Goal: Task Accomplishment & Management: Manage account settings

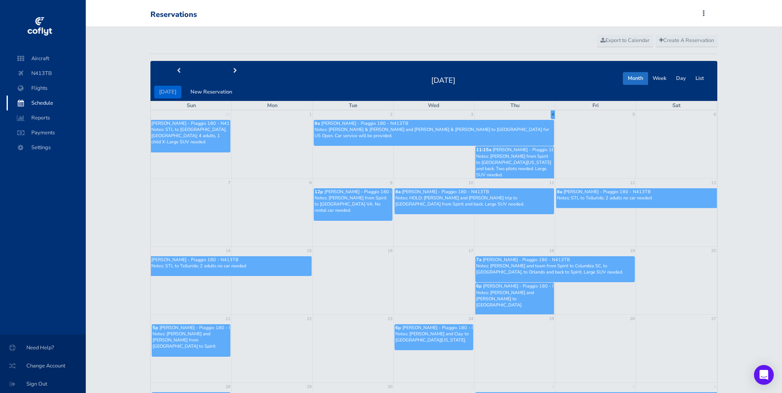
click at [351, 196] on p "Notes: Brandt from Spirit to Manassas VA. No rental car needed." at bounding box center [352, 204] width 77 height 19
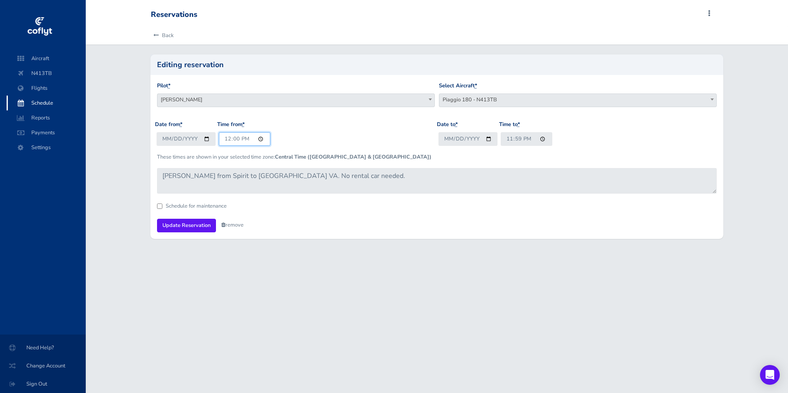
click at [236, 139] on input "12:00" at bounding box center [245, 139] width 52 height 14
type input "12:30"
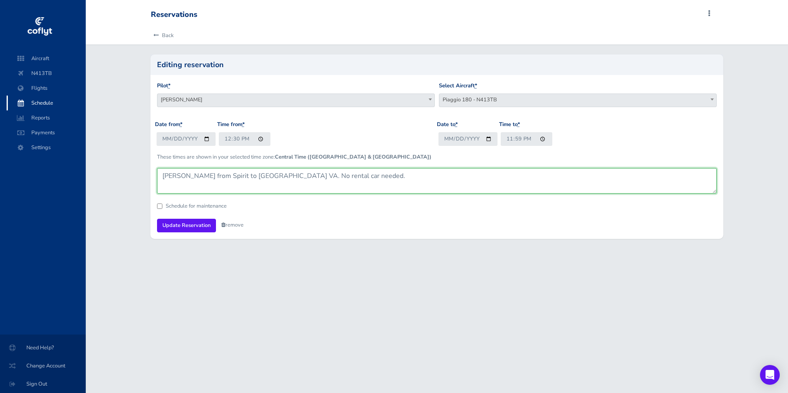
click at [445, 188] on textarea "Brandt from Spirit to Manassas VA. No rental car needed." at bounding box center [437, 181] width 560 height 26
drag, startPoint x: 351, startPoint y: 174, endPoint x: -110, endPoint y: 138, distance: 462.9
click at [0, 138] on html "Aircraft N413TB Flights Schedule Reports Payments Settings Need Help? Change Ac…" at bounding box center [394, 196] width 788 height 393
paste textarea "5 passengers Taxi-out duration: 10 minutes Flight duration: 2 hours Taxi-in dur…"
drag, startPoint x: 162, startPoint y: 185, endPoint x: 256, endPoint y: 184, distance: 94.8
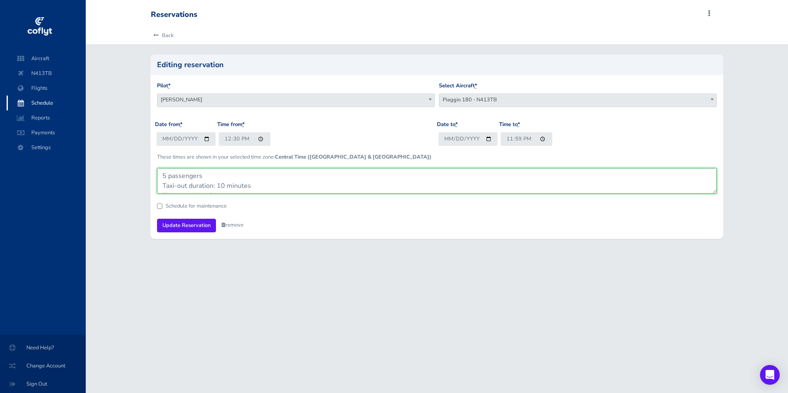
click at [256, 184] on textarea "Brandt from Spirit to Manassas VA. No rental car needed." at bounding box center [437, 181] width 560 height 26
drag, startPoint x: 162, startPoint y: 185, endPoint x: 277, endPoint y: 185, distance: 115.8
click at [277, 185] on textarea "Brandt from Spirit to Manassas VA. No rental car needed." at bounding box center [437, 181] width 560 height 26
drag, startPoint x: 160, startPoint y: 187, endPoint x: 252, endPoint y: 152, distance: 97.8
click at [252, 152] on form "Pilot * Peter T Menke Brandt stiles Tim VanMatre Garrison Transportation (Amand…" at bounding box center [437, 157] width 560 height 150
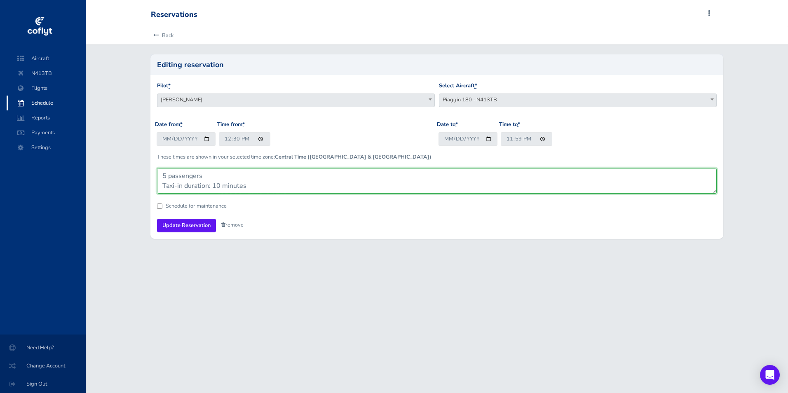
click at [169, 187] on textarea "Brandt from Spirit to Manassas VA. No rental car needed." at bounding box center [437, 181] width 560 height 26
drag, startPoint x: 162, startPoint y: 185, endPoint x: 261, endPoint y: 187, distance: 98.9
click at [261, 187] on textarea "Brandt from Spirit to Manassas VA. No rental car needed." at bounding box center [437, 181] width 560 height 26
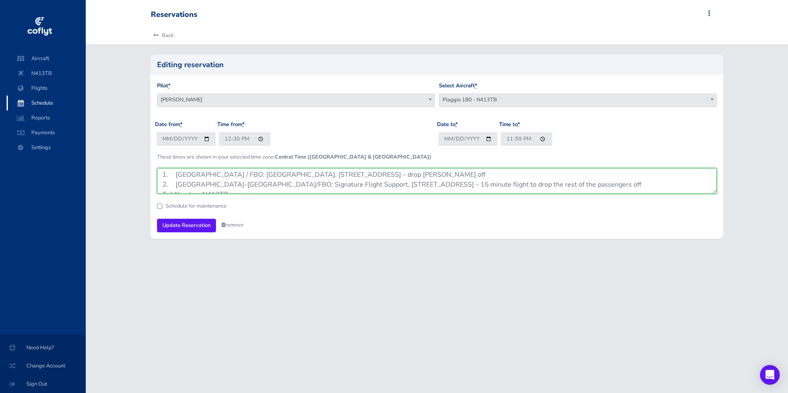
click at [249, 183] on textarea "Brandt from Spirit to Manassas VA. No rental car needed." at bounding box center [437, 181] width 560 height 26
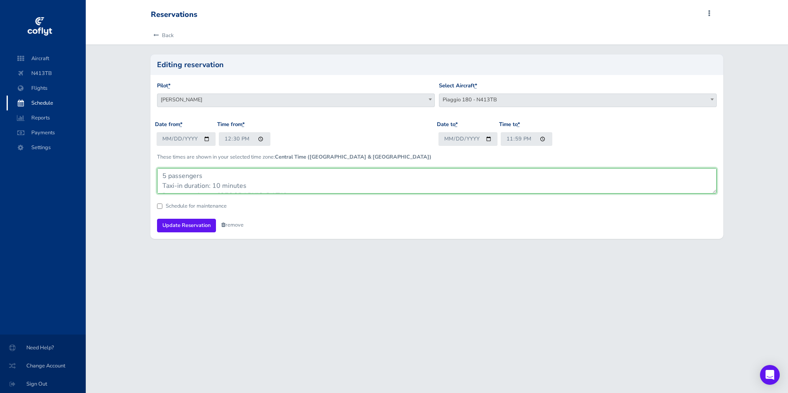
drag, startPoint x: 201, startPoint y: 181, endPoint x: 168, endPoint y: 183, distance: 32.6
click at [168, 183] on textarea "Brandt from Spirit to Manassas VA. No rental car needed." at bounding box center [437, 181] width 560 height 26
click at [188, 187] on textarea "Brandt from Spirit to Manassas VA. No rental car needed." at bounding box center [437, 181] width 560 height 26
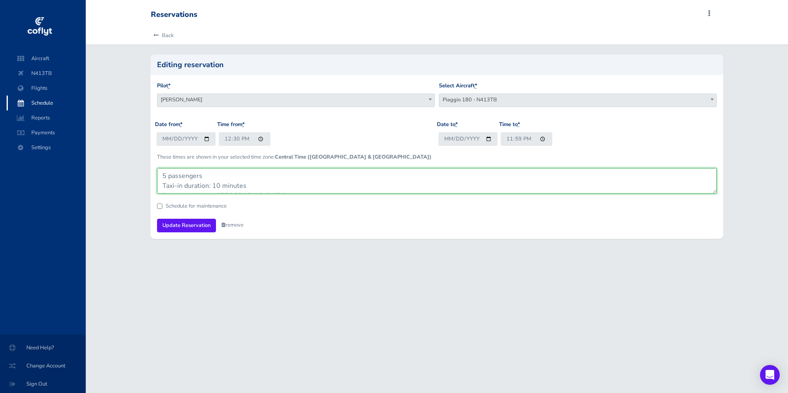
click at [188, 187] on textarea "Brandt from Spirit to Manassas VA. No rental car needed." at bounding box center [437, 181] width 560 height 26
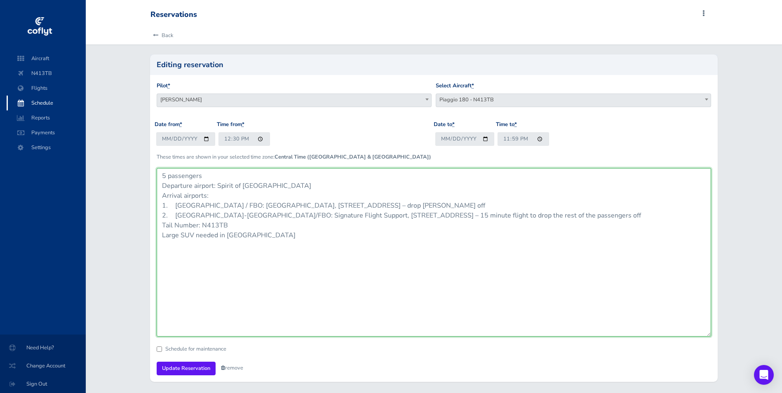
drag, startPoint x: 714, startPoint y: 193, endPoint x: 733, endPoint y: 346, distance: 154.5
click at [733, 346] on div "Back Editing reservation Pilot * Peter T Menke Brandt stiles Tim VanMatre Garri…" at bounding box center [434, 208] width 696 height 365
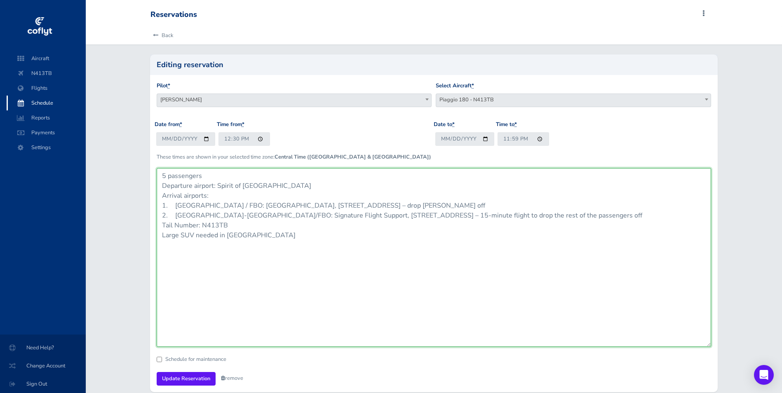
click at [501, 263] on textarea "Brandt from Spirit to Manassas VA. No rental car needed." at bounding box center [434, 257] width 555 height 179
drag, startPoint x: 241, startPoint y: 222, endPoint x: 156, endPoint y: 227, distance: 85.9
click at [156, 227] on div "Pilot * Peter T Menke Brandt stiles Tim VanMatre Garrison Transportation (Amand…" at bounding box center [434, 233] width 568 height 317
drag, startPoint x: 279, startPoint y: 226, endPoint x: 146, endPoint y: 166, distance: 146.1
click at [146, 166] on div "Editing reservation Pilot * Peter T Menke Brandt stiles Tim VanMatre Garrison T…" at bounding box center [434, 222] width 580 height 337
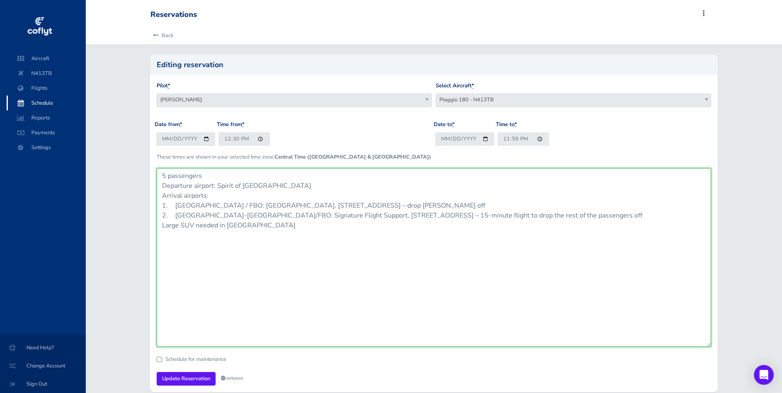
type textarea "5 passengers Departure airport: Spirit of St. Louis Airport Arrival airports: 1…"
click at [235, 221] on textarea "Brandt from Spirit to Manassas VA. No rental car needed." at bounding box center [434, 257] width 555 height 179
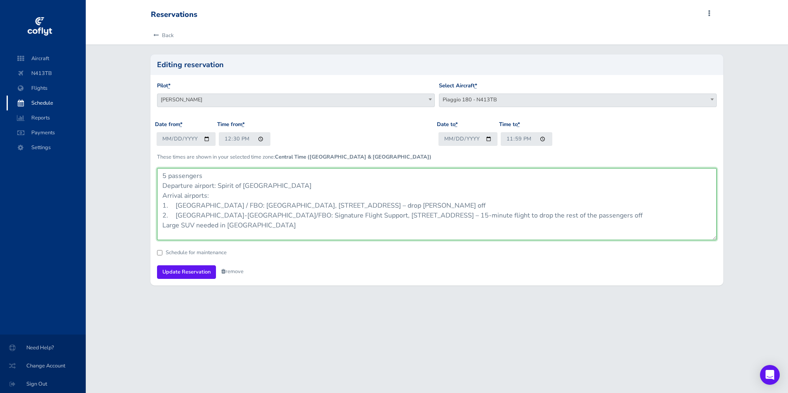
drag, startPoint x: 709, startPoint y: 345, endPoint x: 696, endPoint y: 237, distance: 108.8
click at [696, 237] on textarea "Brandt from Spirit to Manassas VA. No rental car needed." at bounding box center [437, 204] width 560 height 72
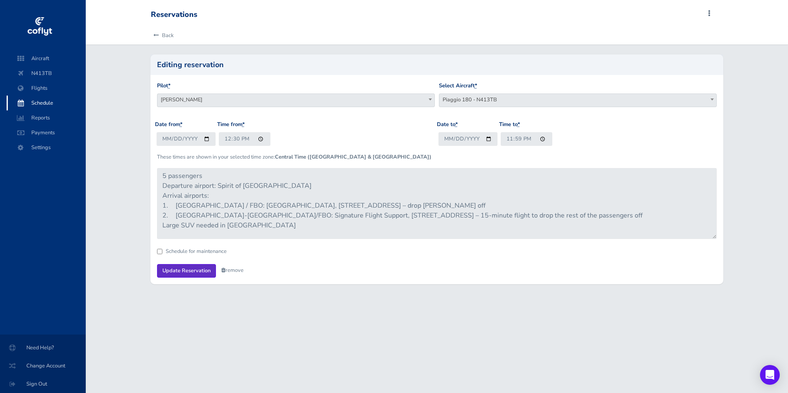
click at [174, 271] on input "Update Reservation" at bounding box center [186, 271] width 59 height 14
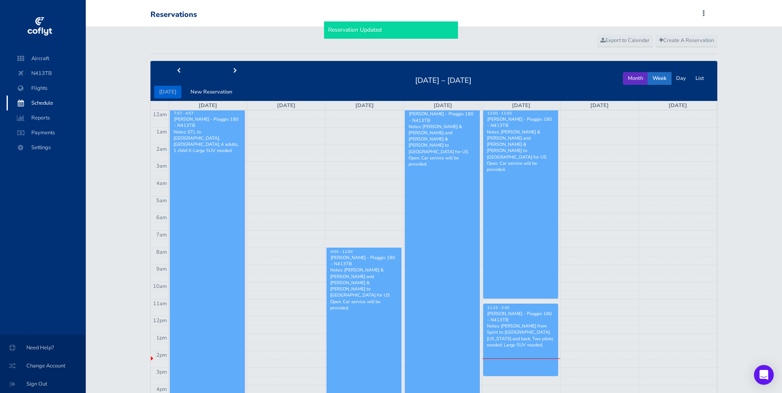
click at [633, 76] on button "Month" at bounding box center [635, 78] width 25 height 13
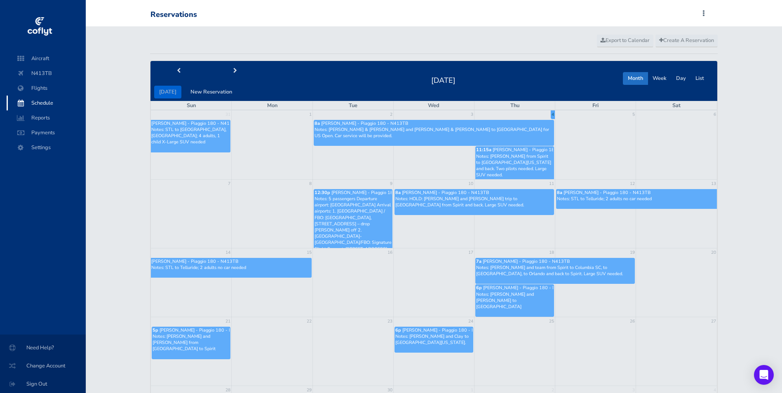
click at [347, 209] on p "Notes: 5 passengers Departure airport: Spirit of St. Louis Airport Arrival airp…" at bounding box center [352, 233] width 77 height 75
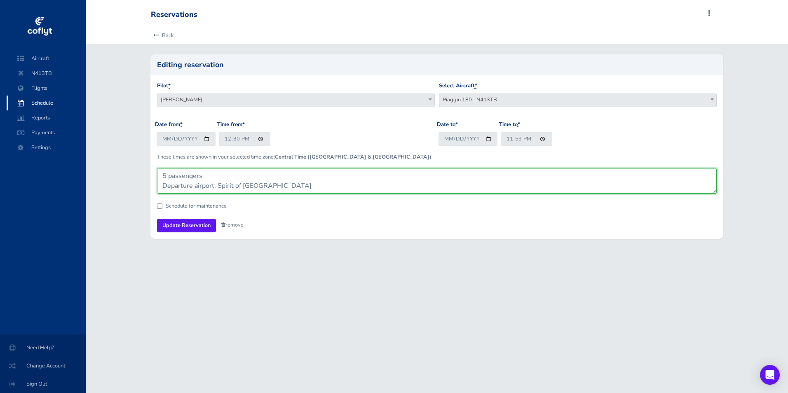
click at [263, 187] on textarea "5 passengers Departure airport: Spirit of St. Louis Airport Arrival airports: 1…" at bounding box center [437, 181] width 560 height 26
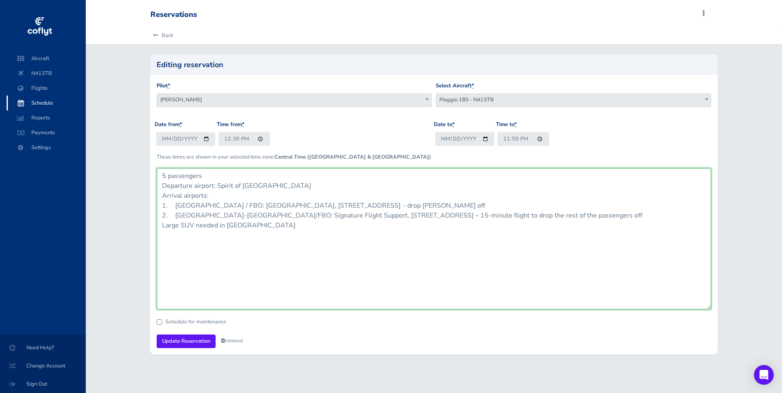
drag, startPoint x: 713, startPoint y: 193, endPoint x: 720, endPoint y: 309, distance: 116.4
click at [720, 309] on div "Editing reservation Pilot * Peter T Menke Brandt stiles Tim VanMatre Garrison T…" at bounding box center [434, 204] width 580 height 300
drag, startPoint x: 299, startPoint y: 232, endPoint x: 98, endPoint y: 151, distance: 216.5
click at [99, 151] on div "Back Editing reservation Pilot * Peter T Menke Brandt stiles Tim VanMatre Garri…" at bounding box center [434, 195] width 696 height 339
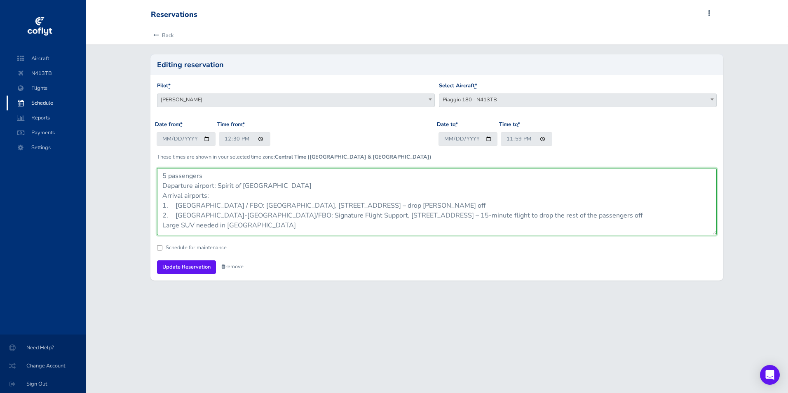
drag, startPoint x: 706, startPoint y: 307, endPoint x: 705, endPoint y: 233, distance: 74.6
click at [705, 233] on textarea "5 passengers Departure airport: Spirit of St. Louis Airport Arrival airports: 1…" at bounding box center [437, 201] width 560 height 67
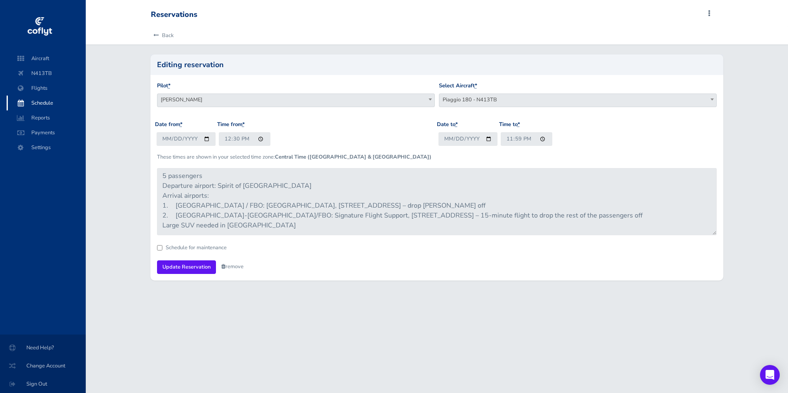
click at [371, 304] on div "Reservations Add Squawk Add Flight Add Reservation C Profile Settings Users Air…" at bounding box center [437, 196] width 702 height 393
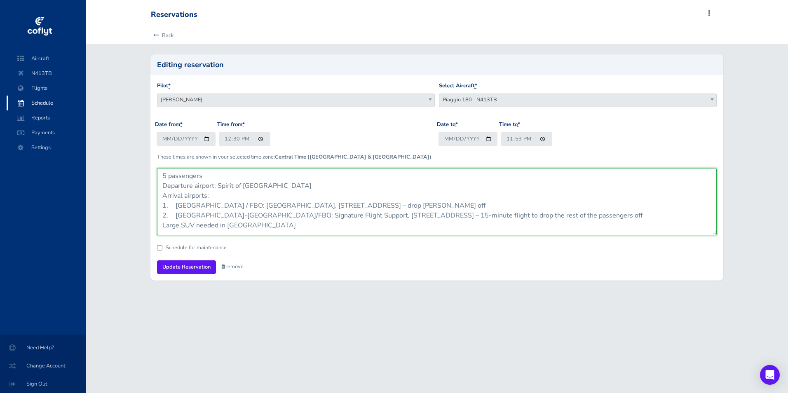
click at [253, 218] on textarea "5 passengers Departure airport: Spirit of St. Louis Airport Arrival airports: 1…" at bounding box center [437, 201] width 560 height 67
drag, startPoint x: 272, startPoint y: 227, endPoint x: 111, endPoint y: 145, distance: 180.8
click at [111, 145] on div "Back Editing reservation Pilot * Peter T Menke Brandt stiles Tim VanMatre Garri…" at bounding box center [437, 158] width 702 height 264
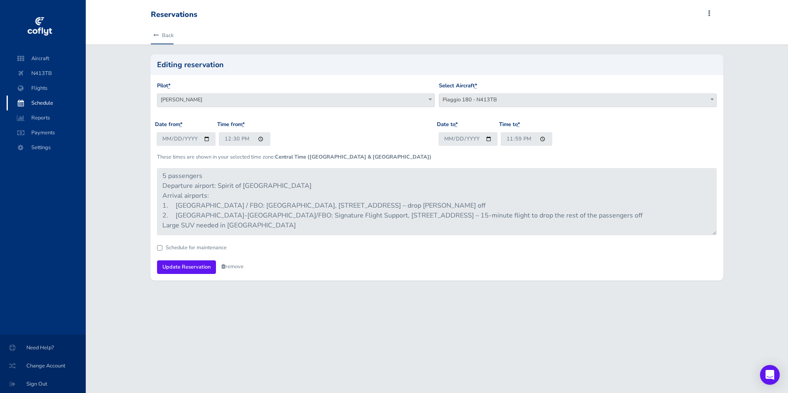
click at [171, 29] on link "Back" at bounding box center [162, 35] width 23 height 18
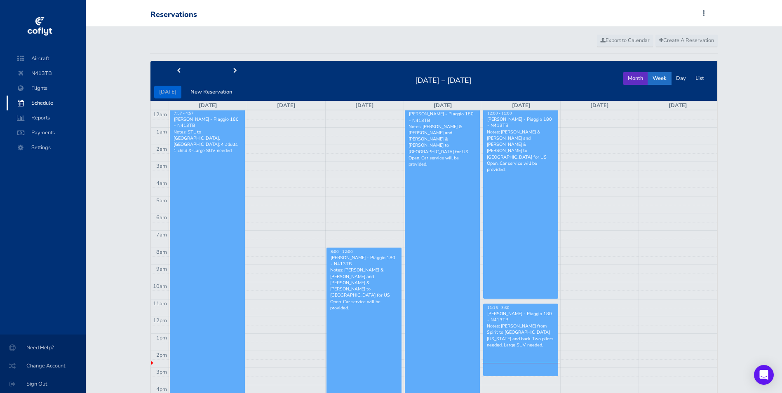
drag, startPoint x: 637, startPoint y: 78, endPoint x: 640, endPoint y: 96, distance: 18.1
click at [636, 78] on button "Month" at bounding box center [635, 78] width 25 height 13
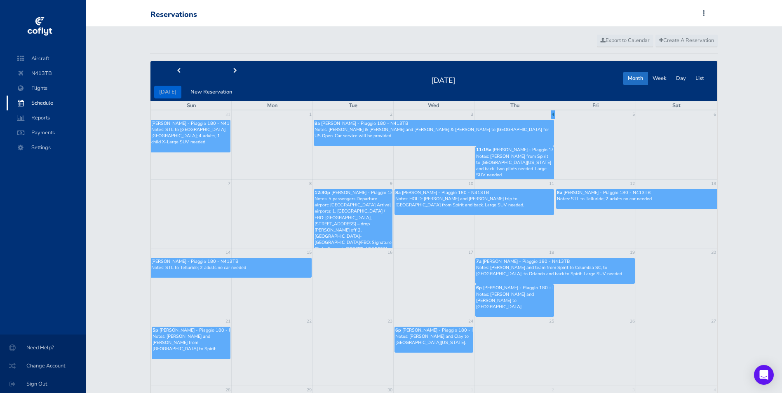
click at [412, 205] on p "Notes: HOLD: Brandt and Cole trip to Lexington from Spirit and back. Large SUV …" at bounding box center [474, 202] width 158 height 12
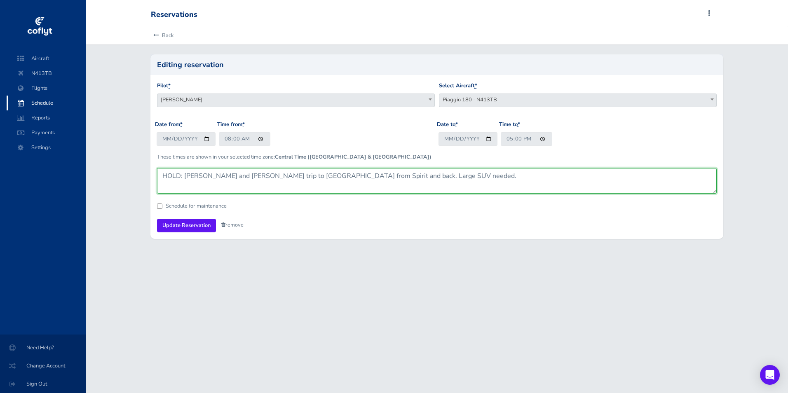
click at [258, 182] on textarea "HOLD: [PERSON_NAME] and [PERSON_NAME] trip to [GEOGRAPHIC_DATA] from Spirit and…" at bounding box center [437, 181] width 560 height 26
paste textarea "1 passenger Taxi-out duration: 10 minutes Flight duration: 1 hour, 15 minutes T…"
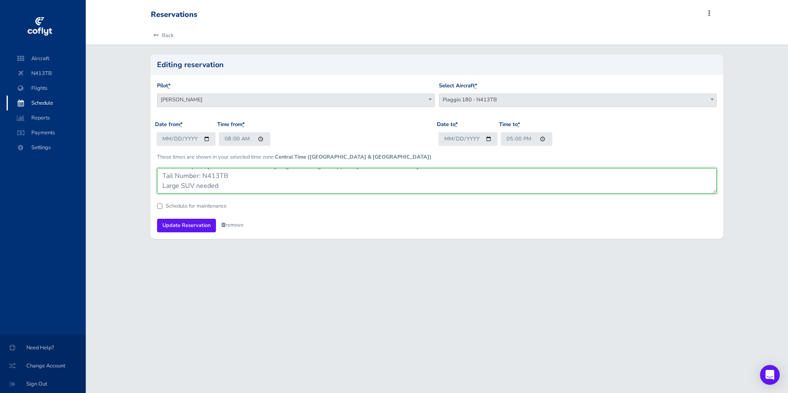
click at [209, 179] on textarea "HOLD: [PERSON_NAME] and [PERSON_NAME] trip to [GEOGRAPHIC_DATA] from Spirit and…" at bounding box center [437, 181] width 560 height 26
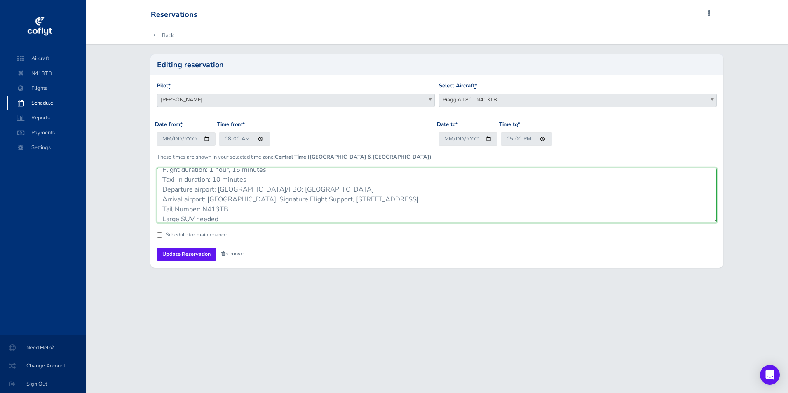
scroll to position [0, 0]
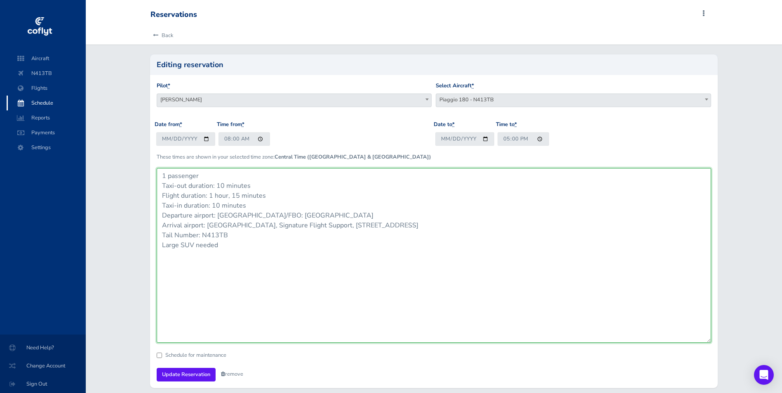
drag, startPoint x: 715, startPoint y: 192, endPoint x: 725, endPoint y: 354, distance: 161.4
click at [725, 354] on div "Back Editing reservation Pilot * [PERSON_NAME] [PERSON_NAME] [PERSON_NAME] Tran…" at bounding box center [434, 212] width 696 height 372
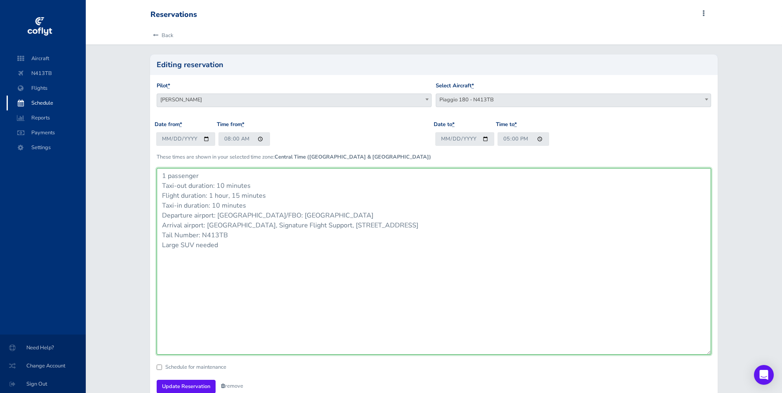
drag, startPoint x: 248, startPoint y: 204, endPoint x: 142, endPoint y: 207, distance: 106.3
click at [142, 207] on div "Back Editing reservation Pilot * [PERSON_NAME] [PERSON_NAME] [PERSON_NAME] Tran…" at bounding box center [434, 218] width 696 height 384
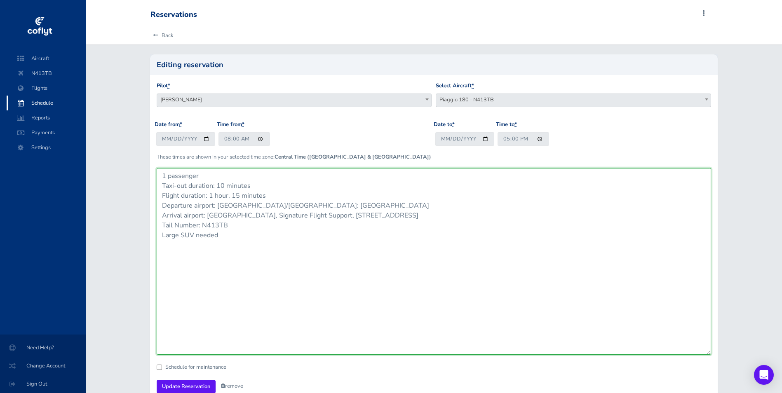
drag, startPoint x: 260, startPoint y: 187, endPoint x: 128, endPoint y: 190, distance: 132.7
click at [128, 190] on div "Back Editing reservation Pilot * [PERSON_NAME] [PERSON_NAME] [PERSON_NAME] Tran…" at bounding box center [434, 218] width 696 height 384
drag, startPoint x: 241, startPoint y: 215, endPoint x: 126, endPoint y: 218, distance: 115.4
click at [126, 218] on div "Back Editing reservation Pilot * Peter T Menke Brandt stiles Tim VanMatre Garri…" at bounding box center [434, 218] width 696 height 384
click at [256, 232] on textarea "HOLD: Brandt and Cole trip to Lexington from Spirit and back. Large SUV needed." at bounding box center [434, 261] width 555 height 187
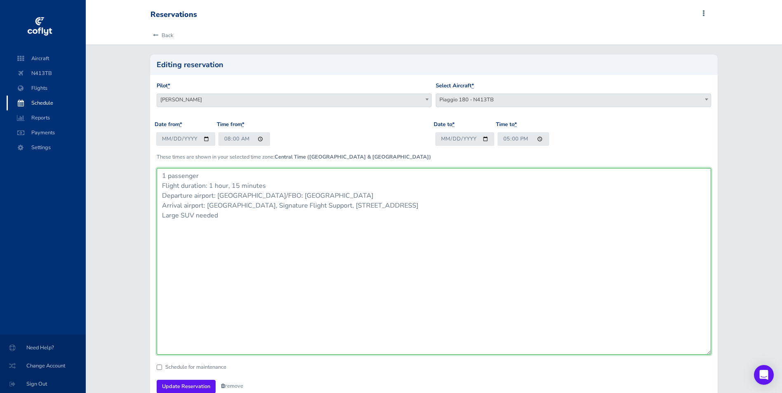
drag, startPoint x: 246, startPoint y: 220, endPoint x: 128, endPoint y: 160, distance: 132.1
click at [130, 161] on div "Back Editing reservation Pilot * Peter T Menke Brandt stiles Tim VanMatre Garri…" at bounding box center [434, 218] width 696 height 384
type textarea "1 passenger Flight duration: 1 hour, 15 minutes Departure airport: Manassas Reg…"
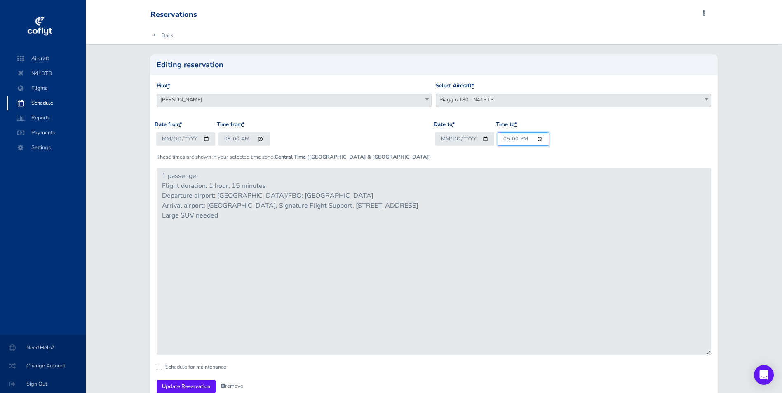
click at [504, 137] on input "17:00" at bounding box center [523, 139] width 52 height 14
click at [521, 135] on input "22:00" at bounding box center [523, 139] width 52 height 14
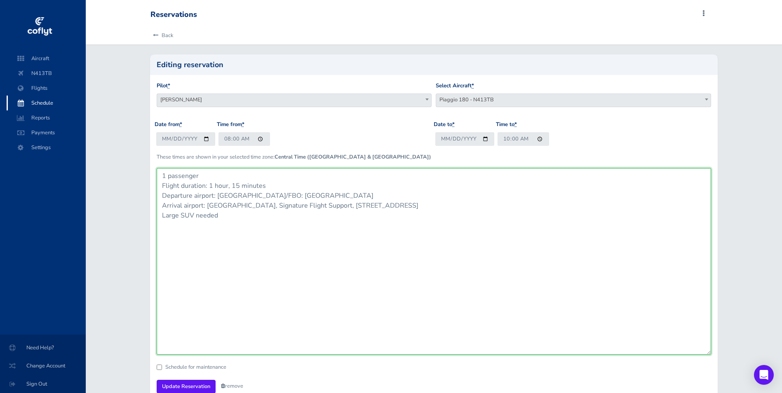
click at [522, 180] on textarea "HOLD: Brandt and Cole trip to Lexington from Spirit and back. Large SUV needed." at bounding box center [434, 261] width 555 height 187
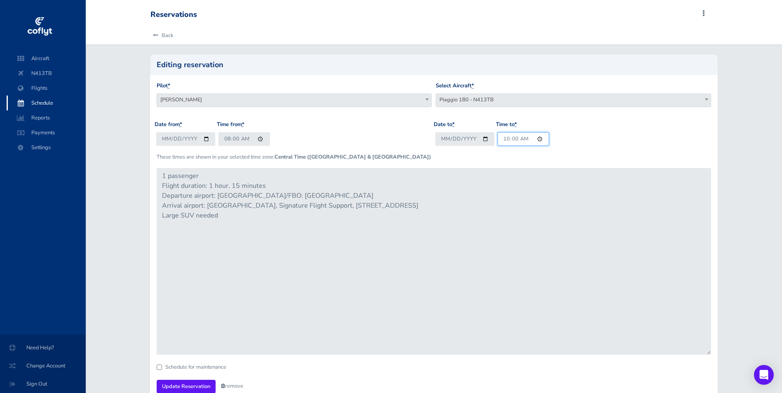
click at [504, 139] on input "10:00" at bounding box center [523, 139] width 52 height 14
type input "11:00"
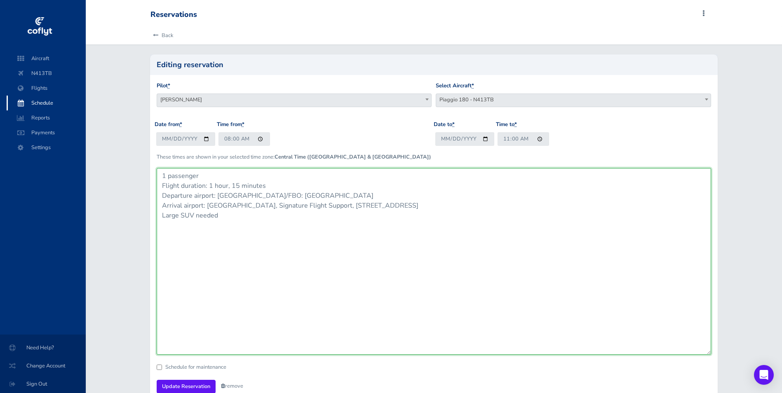
click at [552, 257] on textarea "HOLD: Brandt and Cole trip to Lexington from Spirit and back. Large SUV needed." at bounding box center [434, 261] width 555 height 187
click at [215, 176] on textarea "HOLD: Brandt and Cole trip to Lexington from Spirit and back. Large SUV needed." at bounding box center [434, 261] width 555 height 187
click at [474, 205] on textarea "HOLD: Brandt and Cole trip to Lexington from Spirit and back. Large SUV needed." at bounding box center [434, 261] width 555 height 187
drag, startPoint x: 218, startPoint y: 196, endPoint x: 106, endPoint y: 192, distance: 111.3
click at [106, 192] on div "Back Editing reservation Pilot * Peter T Menke Brandt stiles Tim VanMatre Garri…" at bounding box center [434, 218] width 696 height 384
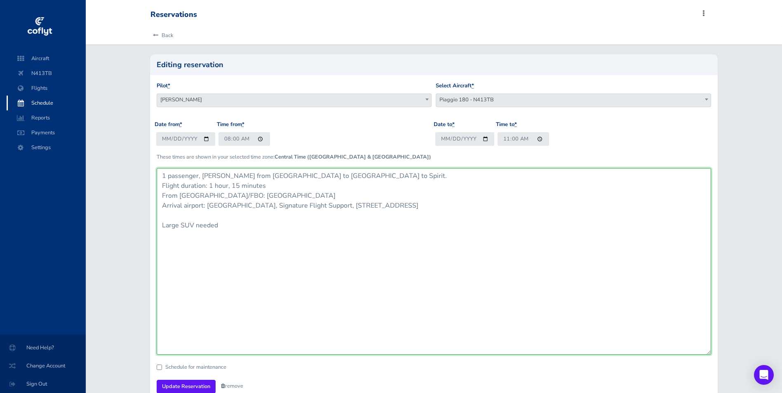
drag, startPoint x: 206, startPoint y: 207, endPoint x: 124, endPoint y: 204, distance: 82.1
click at [124, 204] on div "Back Editing reservation Pilot * Peter T Menke Brandt stiles Tim VanMatre Garri…" at bounding box center [434, 218] width 696 height 384
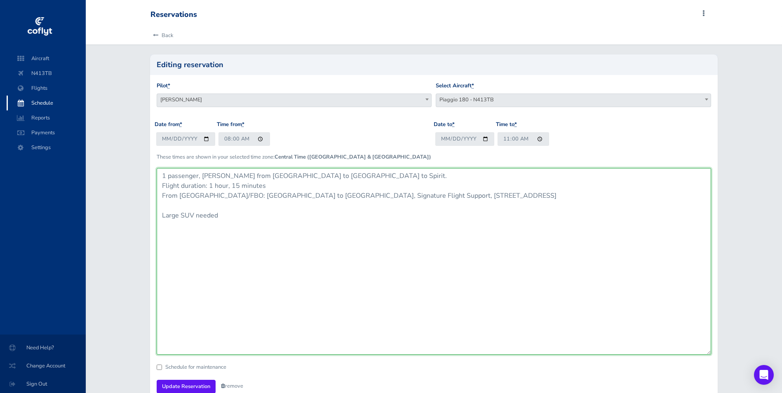
click at [635, 198] on textarea "HOLD: Brandt and Cole trip to Lexington from Spirit and back. Large SUV needed." at bounding box center [434, 261] width 555 height 187
click at [196, 200] on textarea "HOLD: Brandt and Cole trip to Lexington from Spirit and back. Large SUV needed." at bounding box center [434, 261] width 555 height 187
click at [218, 207] on textarea "HOLD: Brandt and Cole trip to Lexington from Spirit and back. Large SUV needed." at bounding box center [434, 261] width 555 height 187
click at [236, 206] on textarea "HOLD: Brandt and Cole trip to Lexington from Spirit and back. Large SUV needed." at bounding box center [434, 261] width 555 height 187
click at [293, 234] on textarea "HOLD: Brandt and Cole trip to Lexington from Spirit and back. Large SUV needed." at bounding box center [434, 261] width 555 height 187
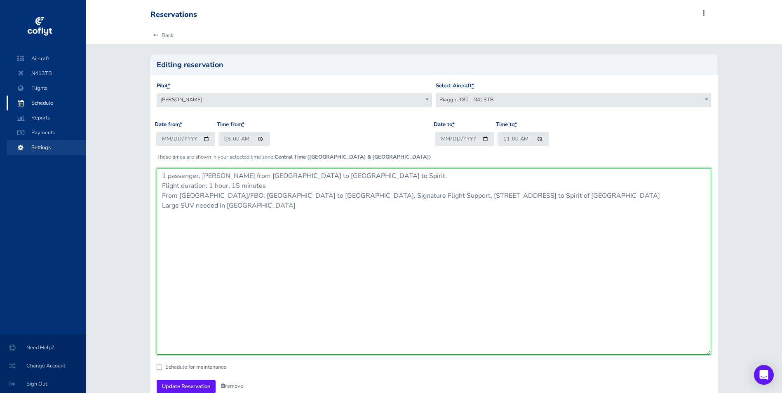
drag, startPoint x: 283, startPoint y: 214, endPoint x: 83, endPoint y: 145, distance: 212.0
click at [83, 145] on div "Aircraft N413TB Flights Schedule Reports Payments Settings Need Help? Change Ac…" at bounding box center [391, 219] width 782 height 439
click at [277, 227] on textarea "HOLD: Brandt and Cole trip to Lexington from Spirit and back. Large SUV needed." at bounding box center [434, 261] width 555 height 187
click at [306, 177] on textarea "HOLD: Brandt and Cole trip to Lexington from Spirit and back. Large SUV needed." at bounding box center [434, 261] width 555 height 187
click at [350, 177] on textarea "HOLD: Brandt and Cole trip to Lexington from Spirit and back. Large SUV needed." at bounding box center [434, 261] width 555 height 187
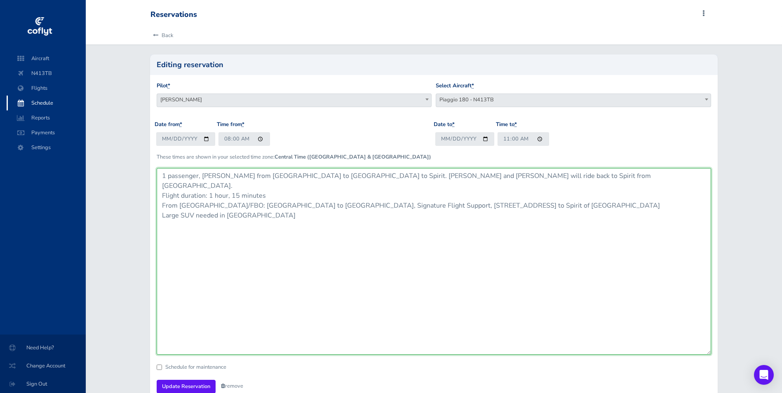
click at [395, 173] on textarea "HOLD: Brandt and Cole trip to Lexington from Spirit and back. Large SUV needed." at bounding box center [434, 261] width 555 height 187
click at [319, 174] on textarea "HOLD: Brandt and Cole trip to Lexington from Spirit and back. Large SUV needed." at bounding box center [434, 261] width 555 height 187
click at [311, 174] on textarea "HOLD: Brandt and Cole trip to Lexington from Spirit and back. Large SUV needed." at bounding box center [434, 261] width 555 height 187
click at [492, 192] on textarea "HOLD: Brandt and Cole trip to Lexington from Spirit and back. Large SUV needed." at bounding box center [434, 261] width 555 height 187
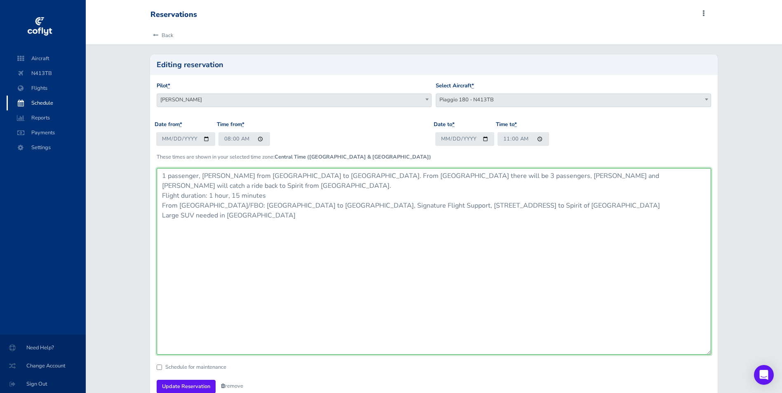
click at [318, 175] on textarea "HOLD: Brandt and Cole trip to Lexington from Spirit and back. Large SUV needed." at bounding box center [434, 261] width 555 height 187
click at [342, 247] on textarea "HOLD: Brandt and Cole trip to Lexington from Spirit and back. Large SUV needed." at bounding box center [434, 261] width 555 height 187
drag, startPoint x: 275, startPoint y: 213, endPoint x: 66, endPoint y: 127, distance: 225.9
click at [67, 127] on div "Aircraft N413TB Flights Schedule Reports Payments Settings Need Help? Change Ac…" at bounding box center [391, 219] width 782 height 439
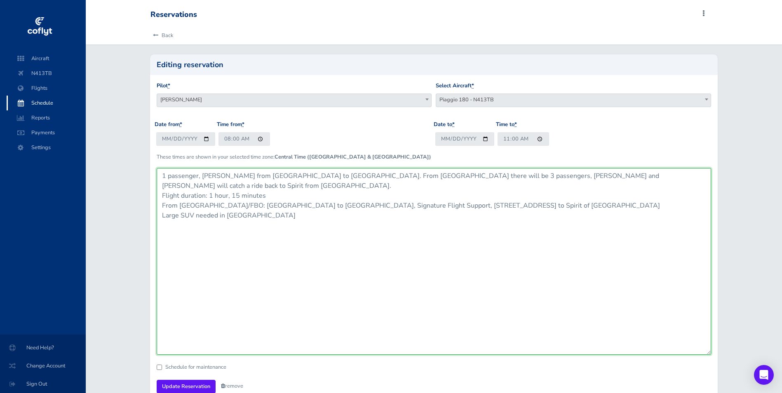
click at [473, 288] on textarea "HOLD: Brandt and Cole trip to Lexington from Spirit and back. Large SUV needed." at bounding box center [434, 261] width 555 height 187
click at [458, 270] on textarea "HOLD: Brandt and Cole trip to Lexington from Spirit and back. Large SUV needed." at bounding box center [434, 261] width 555 height 187
click at [444, 246] on textarea "HOLD: Brandt and Cole trip to Lexington from Spirit and back. Large SUV needed." at bounding box center [434, 261] width 555 height 187
click at [631, 175] on textarea "HOLD: Brandt and Cole trip to Lexington from Spirit and back. Large SUV needed." at bounding box center [434, 261] width 555 height 187
drag, startPoint x: 328, startPoint y: 225, endPoint x: -167, endPoint y: 133, distance: 503.8
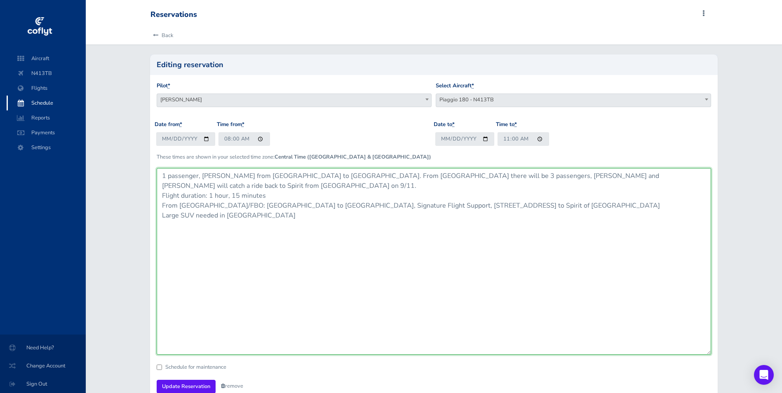
click at [0, 133] on html "Aircraft N413TB Flights Schedule Reports Payments Settings Need Help? Change Ac…" at bounding box center [391, 196] width 782 height 393
click at [312, 247] on textarea "HOLD: Brandt and Cole trip to Lexington from Spirit and back. Large SUV needed." at bounding box center [434, 261] width 555 height 187
drag, startPoint x: 708, startPoint y: 354, endPoint x: 670, endPoint y: 249, distance: 112.0
click at [669, 232] on textarea "HOLD: Brandt and Cole trip to Lexington from Spirit and back. Large SUV needed." at bounding box center [434, 261] width 555 height 187
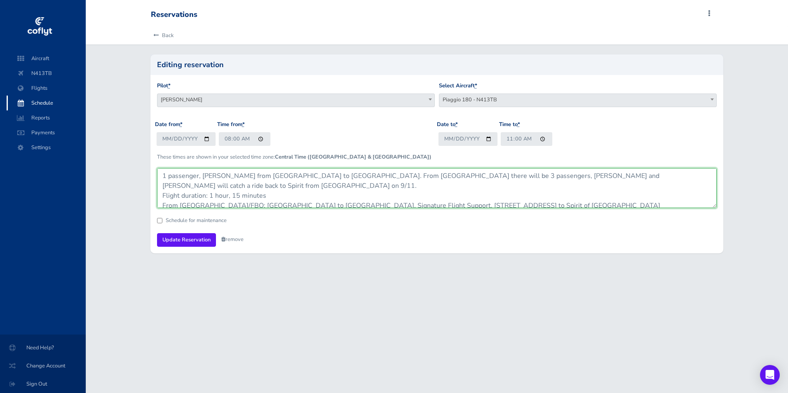
drag, startPoint x: 709, startPoint y: 353, endPoint x: 407, endPoint y: 263, distance: 315.4
click at [679, 206] on textarea "HOLD: Brandt and Cole trip to Lexington from Spirit and back. Large SUV needed." at bounding box center [437, 188] width 560 height 40
type textarea "1 passenger, [PERSON_NAME] from [GEOGRAPHIC_DATA] to [GEOGRAPHIC_DATA]. From [G…"
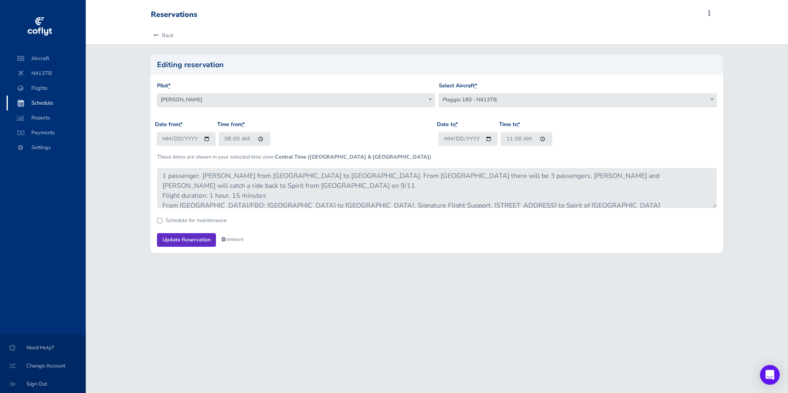
click at [184, 235] on input "Update Reservation" at bounding box center [186, 240] width 59 height 14
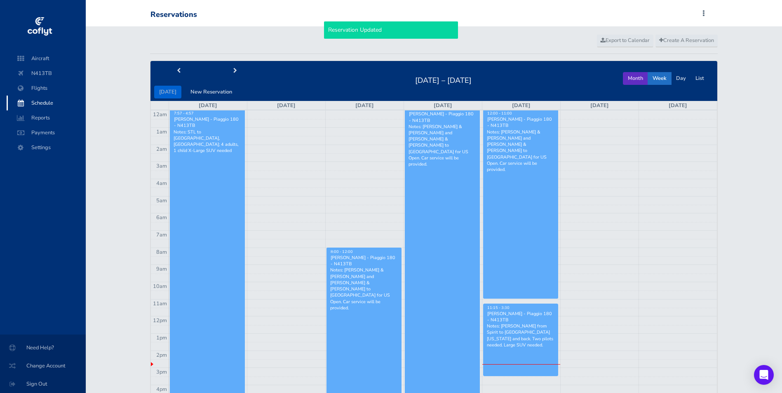
click at [647, 79] on button "Month" at bounding box center [635, 78] width 25 height 13
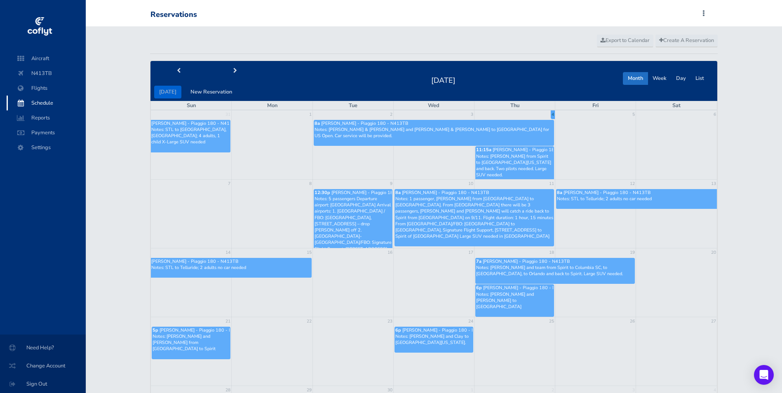
click at [448, 213] on p "Notes: 1 passenger, [PERSON_NAME] from [GEOGRAPHIC_DATA] to [GEOGRAPHIC_DATA]. …" at bounding box center [474, 218] width 158 height 44
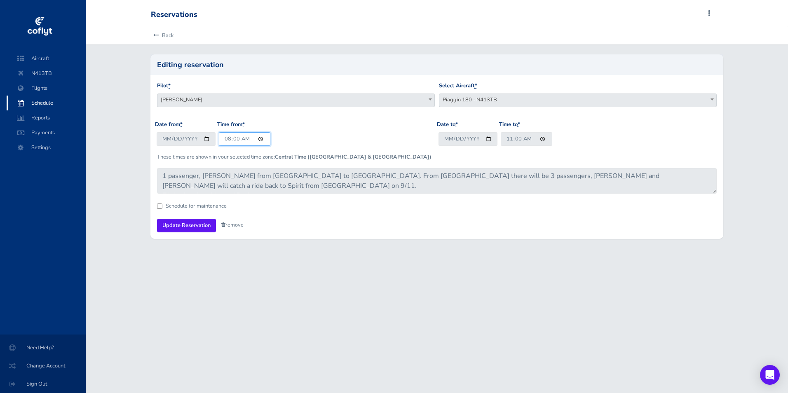
click at [226, 138] on input "08:00" at bounding box center [245, 139] width 52 height 14
click at [223, 139] on input "08:00" at bounding box center [245, 139] width 52 height 14
type input "09:00"
click at [193, 223] on input "Update Reservation" at bounding box center [186, 226] width 59 height 14
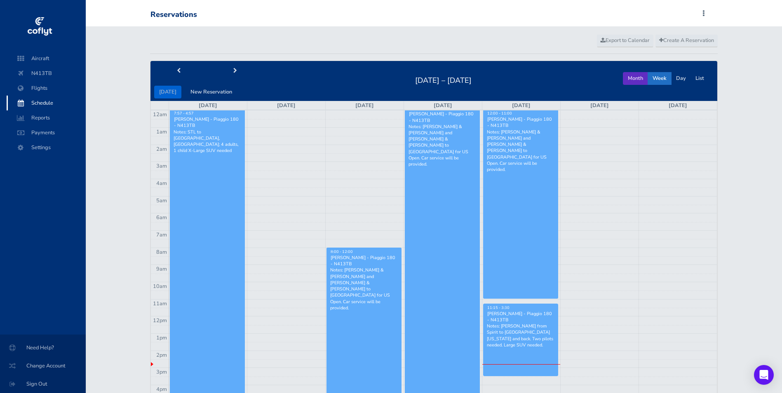
click at [643, 73] on button "Month" at bounding box center [635, 78] width 25 height 13
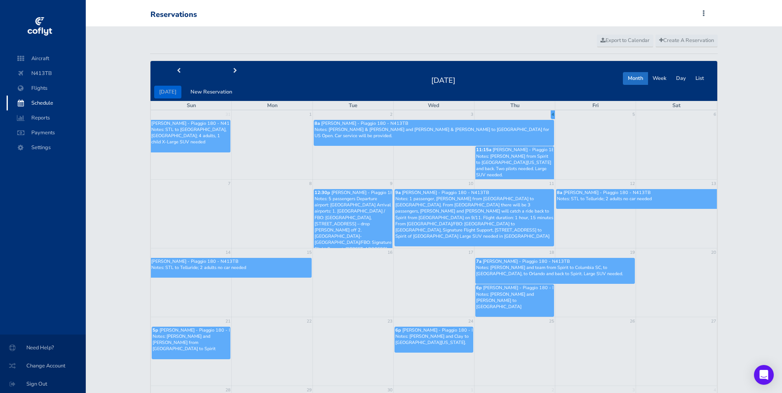
click at [456, 215] on p "Notes: 1 passenger, Brandt from Manassas to Lexington. From Lexington there wil…" at bounding box center [474, 218] width 158 height 44
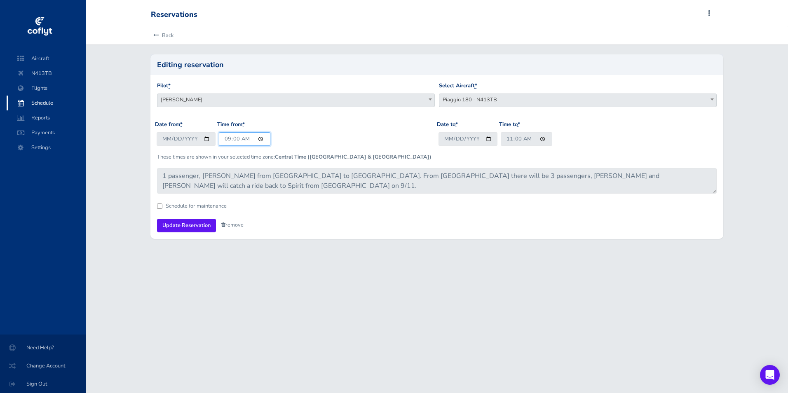
click at [227, 141] on input "09:00" at bounding box center [245, 139] width 52 height 14
type input "10:00"
drag, startPoint x: 349, startPoint y: 263, endPoint x: 344, endPoint y: 265, distance: 5.5
click at [347, 265] on div "Reservations Add Squawk Add Flight Add Reservation C Profile Settings Users Air…" at bounding box center [437, 196] width 702 height 393
click at [157, 229] on input "Update Reservation" at bounding box center [186, 226] width 59 height 14
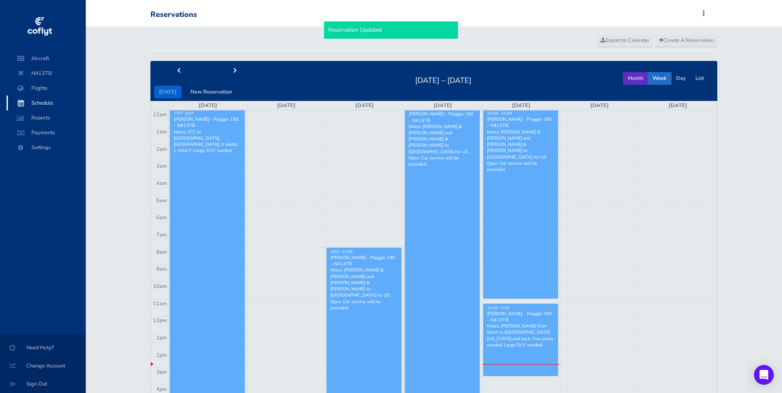
click at [630, 74] on button "Month" at bounding box center [635, 78] width 25 height 13
